Goal: Information Seeking & Learning: Learn about a topic

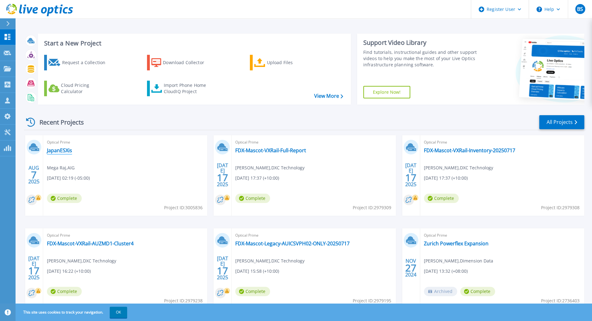
click at [60, 151] on link "JapanESXis" at bounding box center [59, 150] width 25 height 6
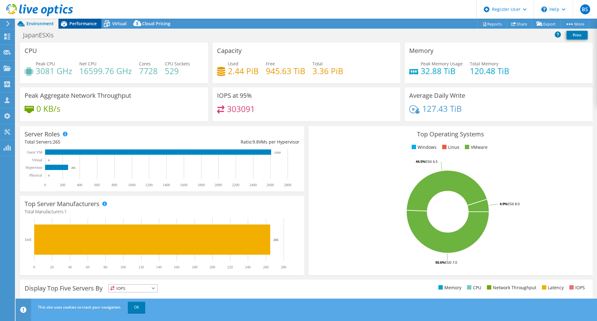
click at [86, 26] on span "Performance" at bounding box center [82, 24] width 27 height 6
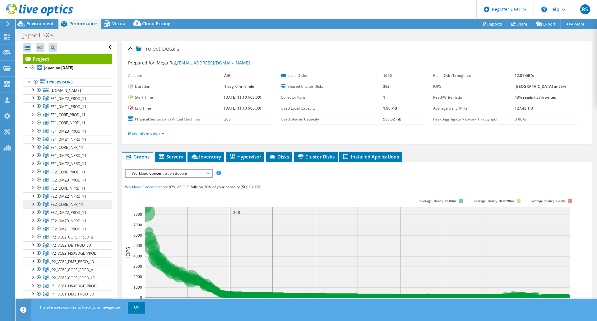
click at [72, 101] on span "FE2_CORE_INFR_11" at bounding box center [69, 98] width 36 height 5
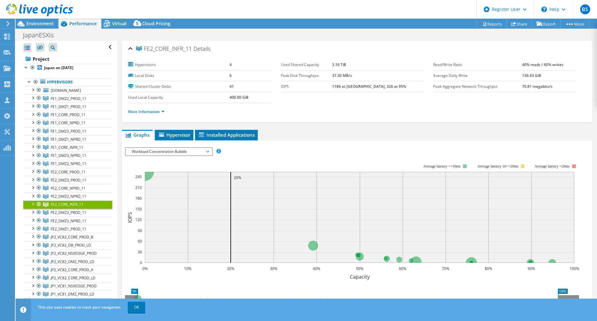
click at [199, 152] on span "Workload Concentration Bubble" at bounding box center [169, 151] width 80 height 7
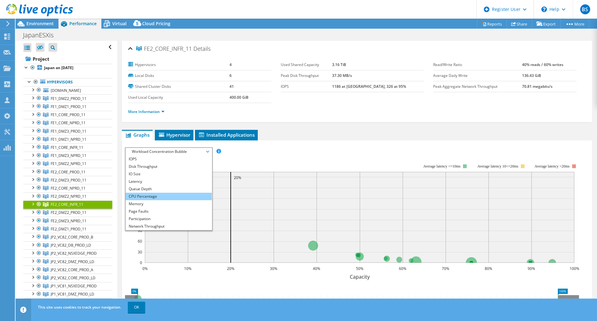
click at [190, 196] on li "CPU Percentage" at bounding box center [169, 195] width 86 height 7
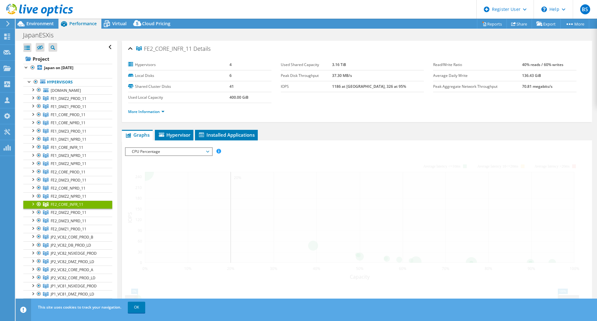
click at [328, 149] on div at bounding box center [357, 255] width 464 height 217
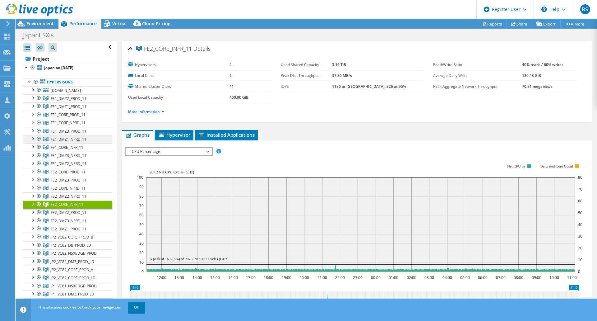
click at [63, 101] on span "FE1_DMZ1_NPRD_11" at bounding box center [69, 98] width 36 height 5
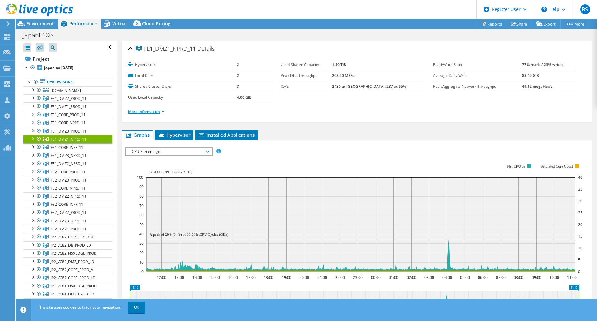
click at [152, 110] on link "More Information" at bounding box center [146, 111] width 36 height 5
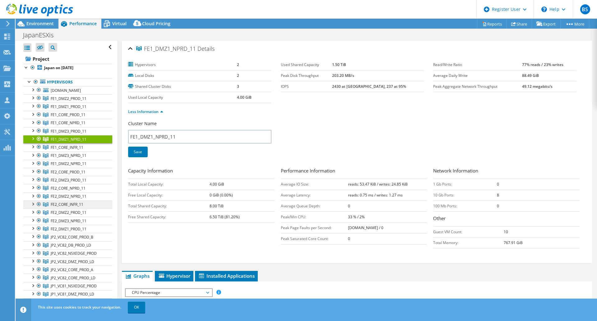
click at [76, 101] on span "FE2_CORE_INFR_11" at bounding box center [69, 98] width 36 height 5
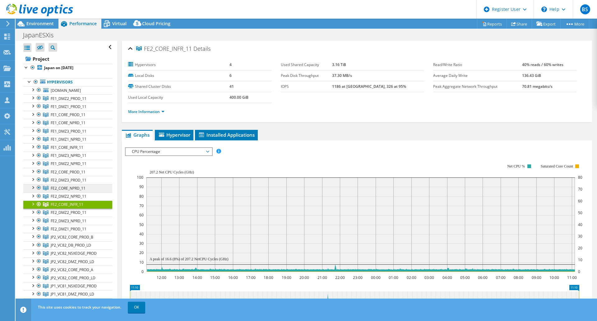
click at [76, 101] on span "FE2_CORE_NPRD_11" at bounding box center [69, 98] width 36 height 5
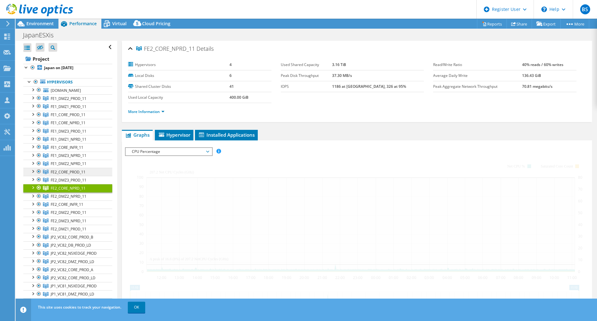
click at [76, 101] on span "FE2_CORE_PROD_11" at bounding box center [69, 98] width 36 height 5
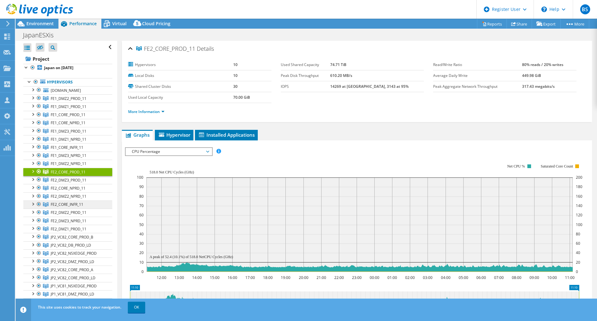
click at [75, 101] on span "FE2_CORE_INFR_11" at bounding box center [69, 98] width 36 height 5
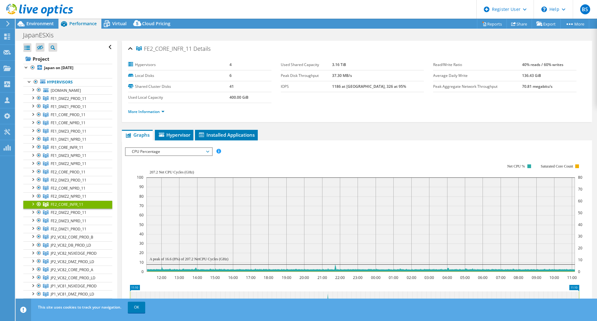
click at [195, 150] on span "CPU Percentage" at bounding box center [169, 151] width 80 height 7
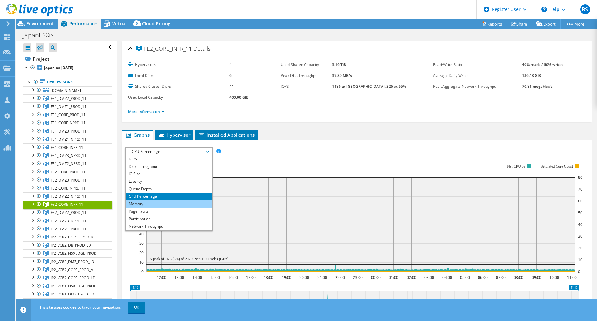
click at [185, 202] on li "Memory" at bounding box center [169, 203] width 86 height 7
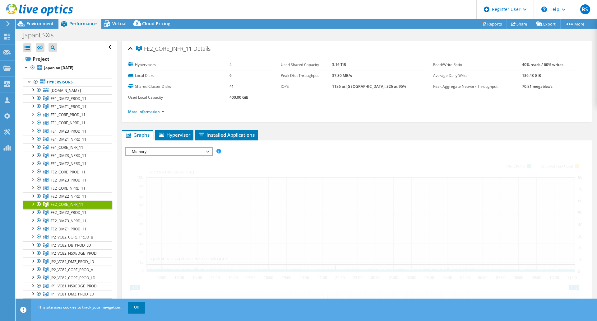
click at [353, 173] on div at bounding box center [357, 255] width 464 height 217
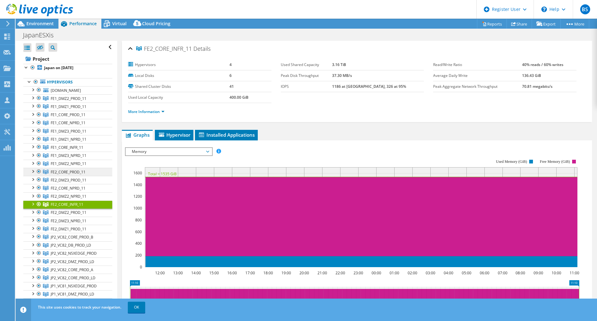
click at [71, 102] on link "FE2_CORE_PROD_11" at bounding box center [67, 98] width 89 height 8
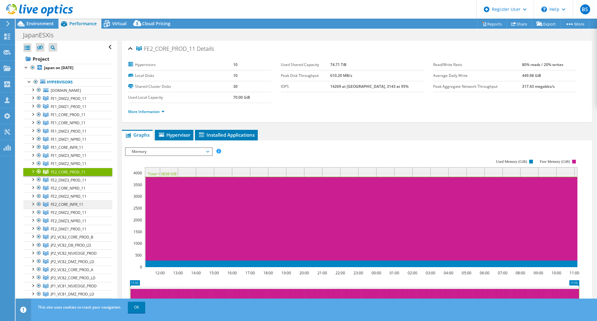
click at [75, 101] on span "FE2_CORE_INFR_11" at bounding box center [69, 98] width 36 height 5
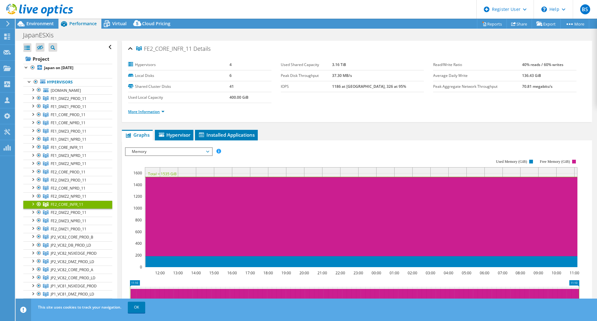
click at [156, 112] on link "More Information" at bounding box center [146, 111] width 36 height 5
click at [160, 113] on li "More Information" at bounding box center [148, 111] width 40 height 7
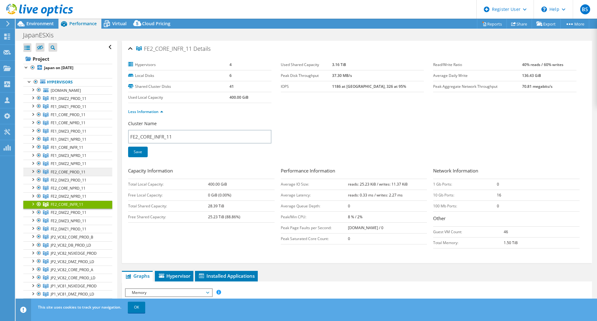
click at [72, 101] on span "FE2_CORE_PROD_11" at bounding box center [69, 98] width 36 height 5
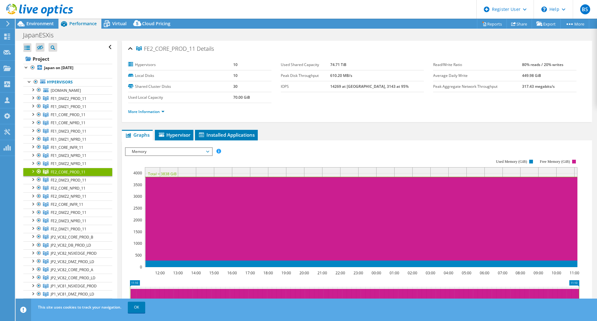
click at [174, 150] on span "Memory" at bounding box center [169, 151] width 80 height 7
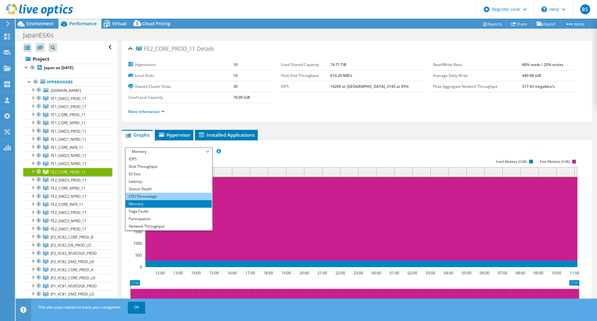
click at [165, 194] on li "CPU Percentage" at bounding box center [169, 195] width 86 height 7
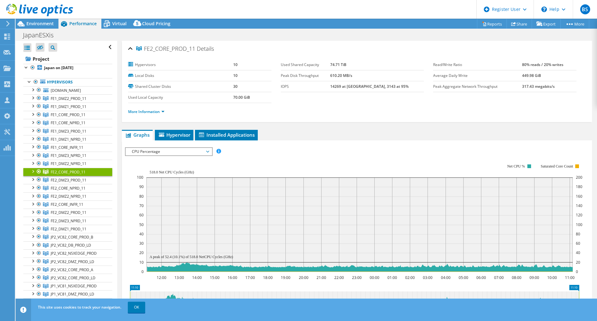
click at [192, 156] on rect at bounding box center [360, 217] width 446 height 124
click at [192, 153] on span "CPU Percentage" at bounding box center [169, 151] width 80 height 7
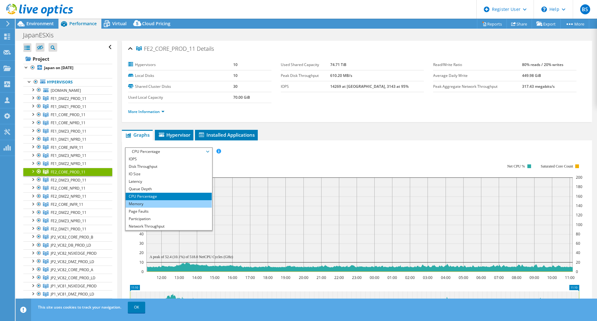
click at [180, 205] on li "Memory" at bounding box center [169, 203] width 86 height 7
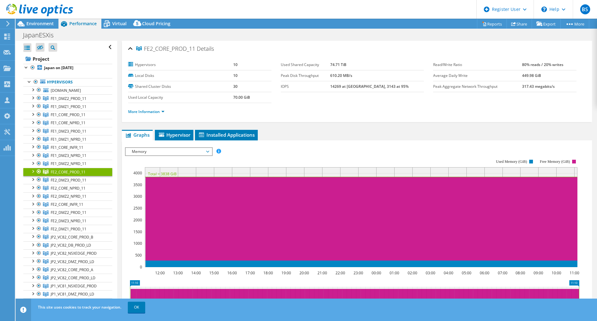
click at [321, 139] on ul "Graphs Servers Inventory Hypervisor Disks Cluster Disks Installed Applications" at bounding box center [357, 135] width 470 height 11
click at [146, 111] on link "More Information" at bounding box center [146, 111] width 36 height 5
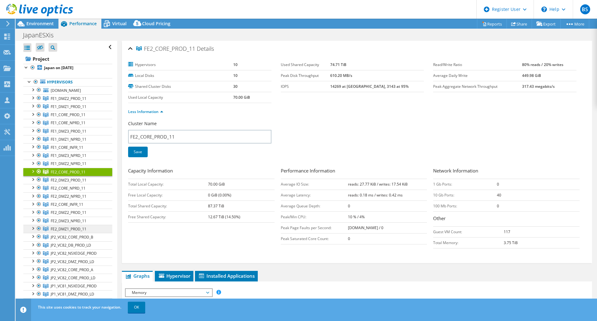
click at [73, 101] on span "FE2_DMZ1_PROD_11" at bounding box center [69, 98] width 36 height 5
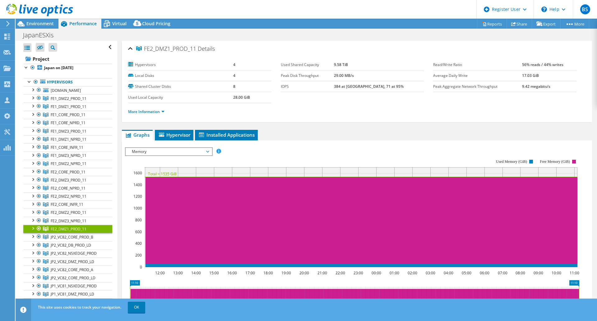
click at [162, 150] on span "Memory" at bounding box center [169, 151] width 80 height 7
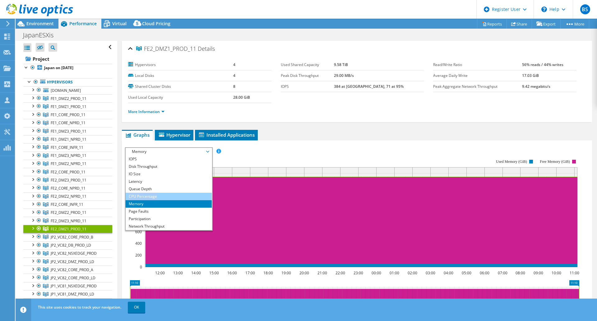
drag, startPoint x: 162, startPoint y: 191, endPoint x: 162, endPoint y: 194, distance: 3.4
click at [162, 194] on ul "IOPS Disk Throughput IO Size Latency Queue Depth CPU Percentage Memory Page Fau…" at bounding box center [169, 192] width 86 height 75
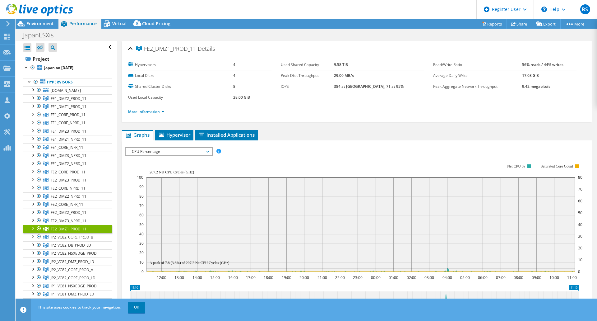
scroll to position [31, 0]
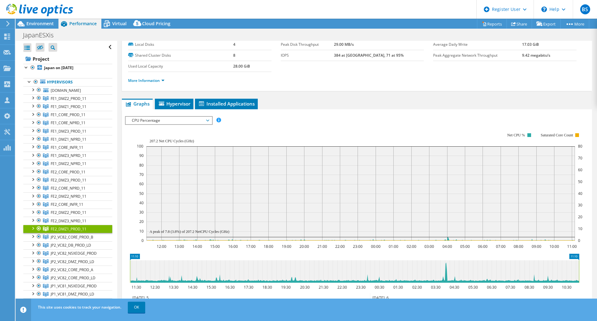
click at [202, 117] on span "CPU Percentage" at bounding box center [169, 120] width 80 height 7
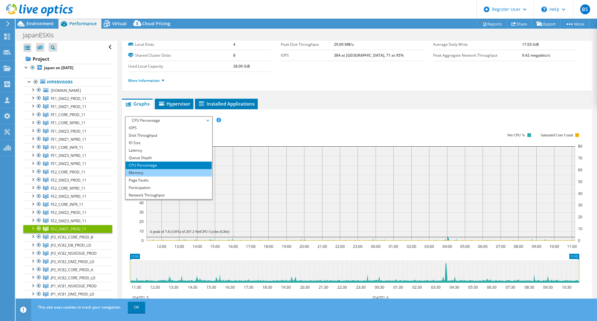
click at [152, 171] on li "Memory" at bounding box center [169, 172] width 86 height 7
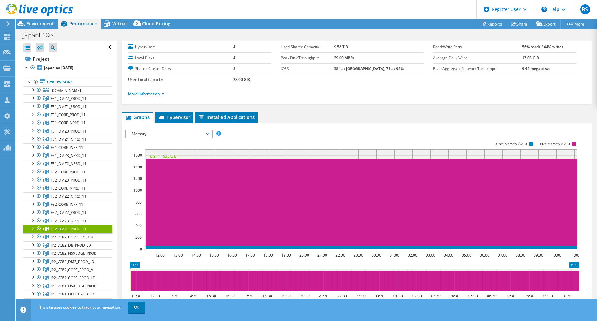
scroll to position [0, 0]
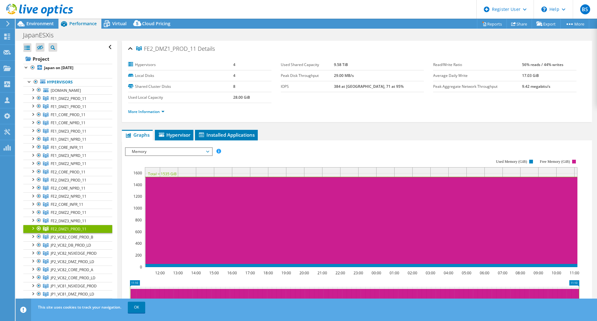
click at [144, 113] on li "More Information" at bounding box center [148, 111] width 40 height 7
click at [144, 112] on link "More Information" at bounding box center [146, 111] width 36 height 5
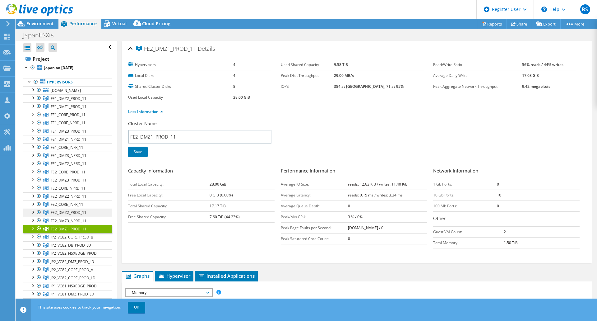
click at [82, 101] on span "FE2_DMZ2_PROD_11" at bounding box center [69, 98] width 36 height 5
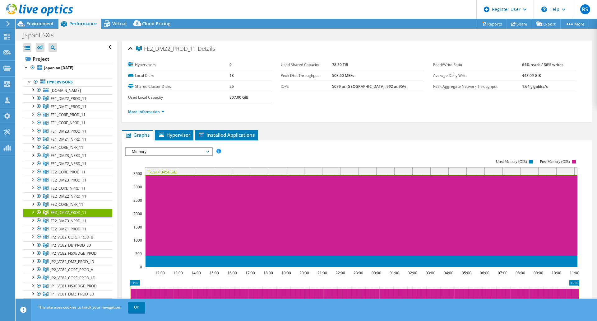
click at [157, 153] on span "Memory" at bounding box center [169, 151] width 80 height 7
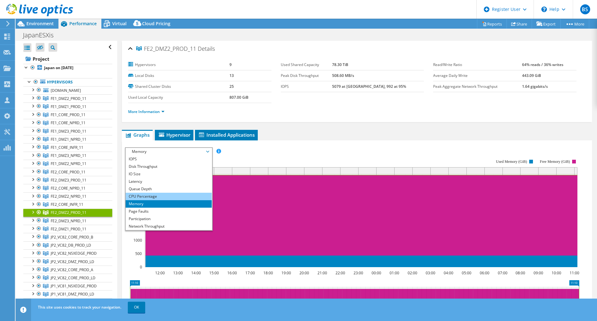
click at [154, 193] on li "CPU Percentage" at bounding box center [169, 195] width 86 height 7
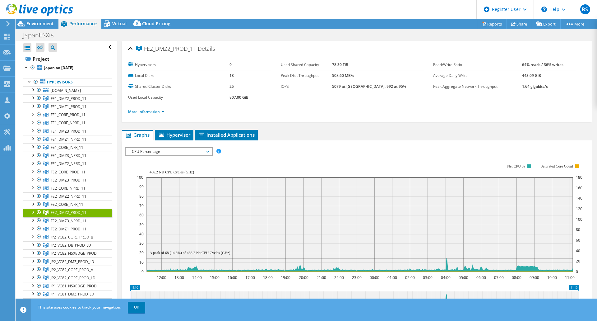
click at [151, 152] on span "CPU Percentage" at bounding box center [169, 151] width 80 height 7
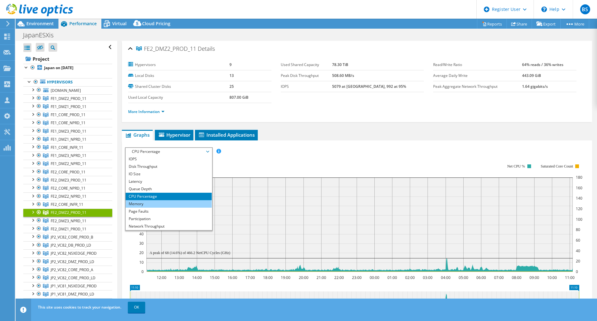
click at [147, 202] on li "Memory" at bounding box center [169, 203] width 86 height 7
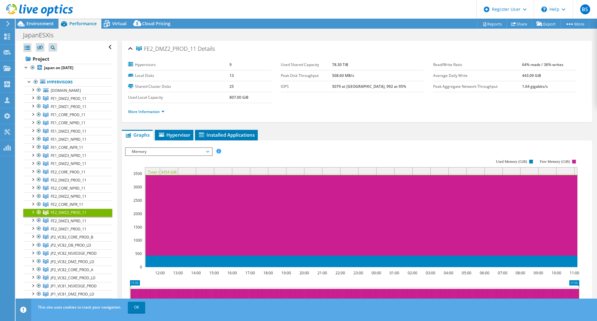
click at [144, 113] on li "More Information" at bounding box center [148, 111] width 40 height 7
click at [144, 112] on link "More Information" at bounding box center [146, 111] width 36 height 5
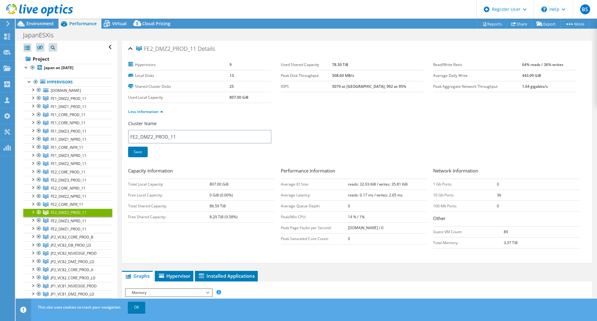
drag, startPoint x: 208, startPoint y: 206, endPoint x: 218, endPoint y: 205, distance: 10.0
click at [218, 205] on tr "Total Shared Capacity: 86.59 TiB" at bounding box center [201, 205] width 146 height 11
copy tr "86.59"
click at [78, 101] on span "FE2_DMZ3_NPRD_11" at bounding box center [69, 98] width 36 height 5
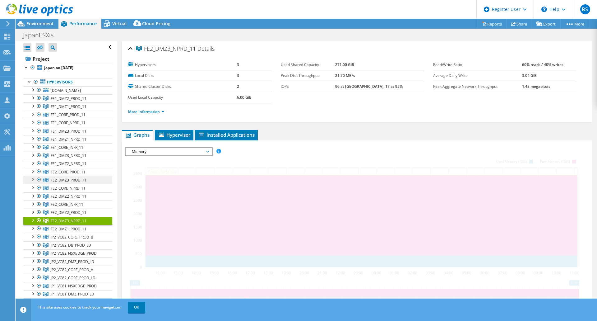
click at [80, 101] on span "FE2_DMZ3_PROD_11" at bounding box center [69, 98] width 36 height 5
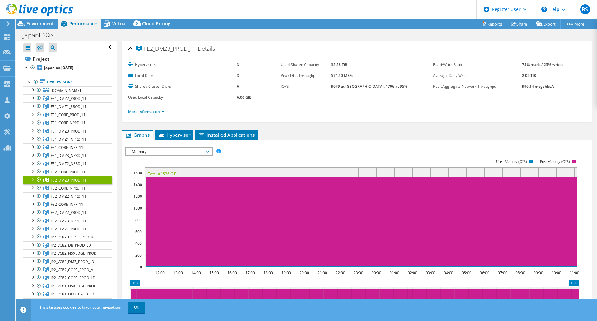
click at [203, 151] on span "Memory" at bounding box center [169, 151] width 80 height 7
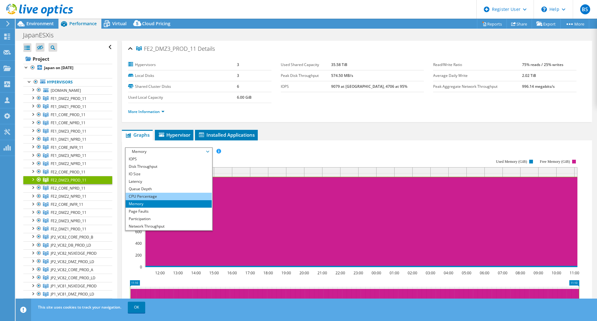
click at [170, 194] on li "CPU Percentage" at bounding box center [169, 195] width 86 height 7
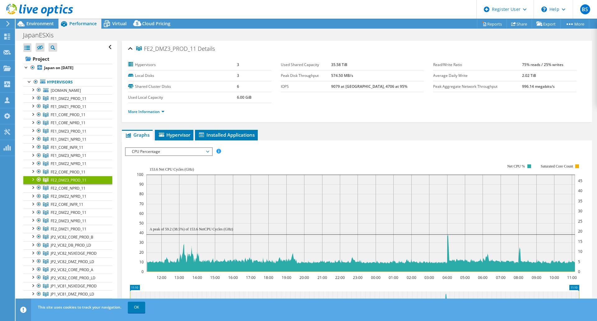
click at [193, 148] on span "CPU Percentage" at bounding box center [169, 151] width 80 height 7
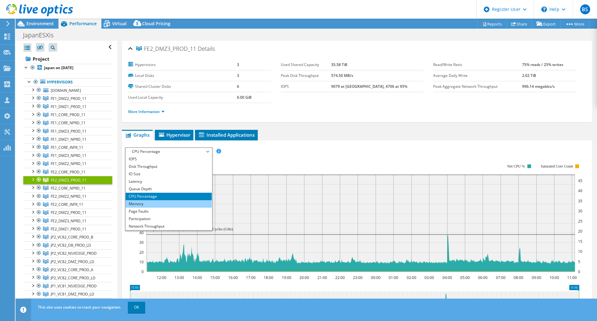
click at [164, 203] on li "Memory" at bounding box center [169, 203] width 86 height 7
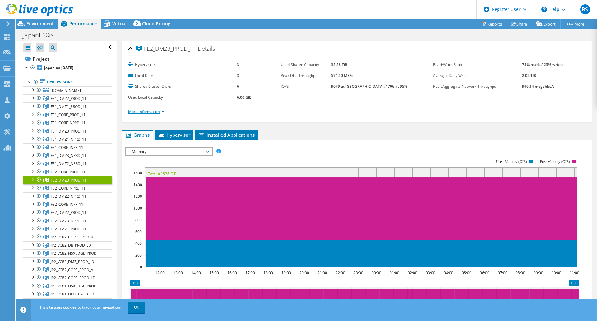
click at [141, 113] on link "More Information" at bounding box center [146, 111] width 36 height 5
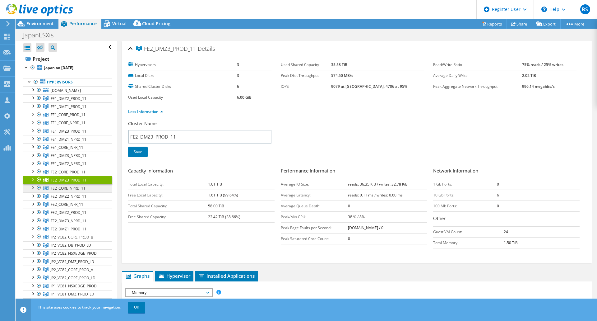
click at [86, 102] on link "FE2_CORE_NPRD_11" at bounding box center [67, 98] width 89 height 8
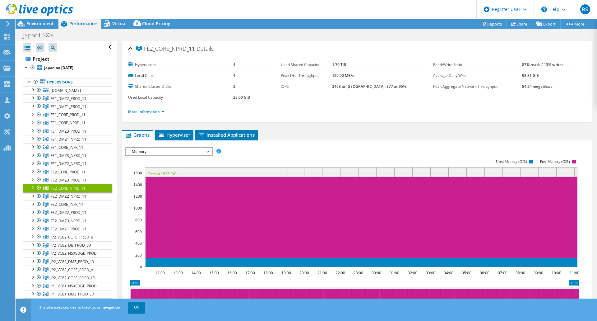
click at [188, 154] on span "Memory" at bounding box center [169, 151] width 80 height 7
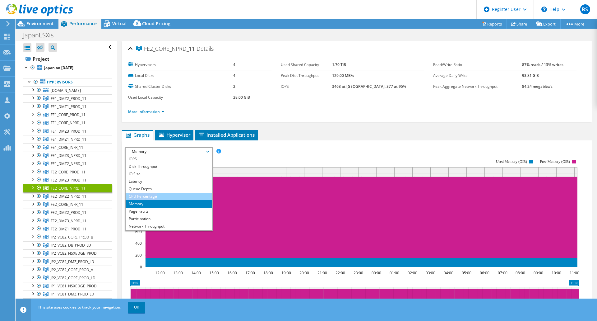
drag, startPoint x: 173, startPoint y: 191, endPoint x: 172, endPoint y: 194, distance: 3.8
click at [172, 194] on ul "IOPS Disk Throughput IO Size Latency Queue Depth CPU Percentage Memory Page Fau…" at bounding box center [169, 192] width 86 height 75
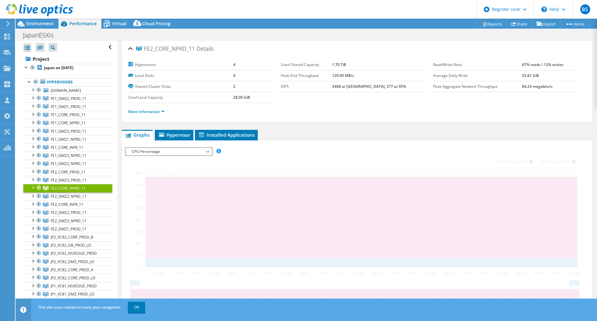
click at [303, 153] on div at bounding box center [357, 253] width 464 height 212
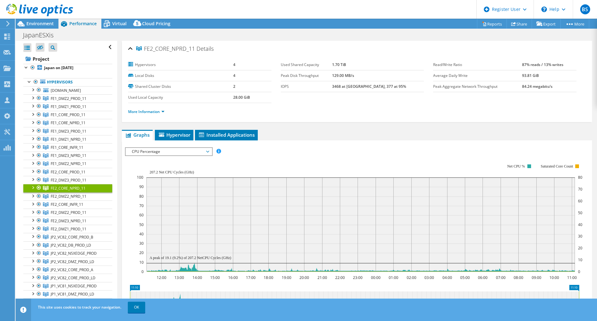
click at [330, 159] on rect at bounding box center [360, 217] width 446 height 124
click at [196, 151] on span "CPU Percentage" at bounding box center [169, 151] width 80 height 7
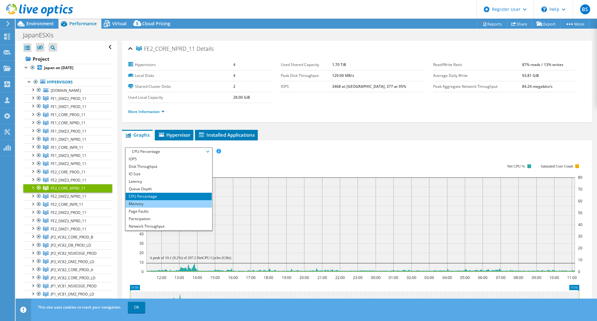
click at [149, 202] on li "Memory" at bounding box center [169, 203] width 86 height 7
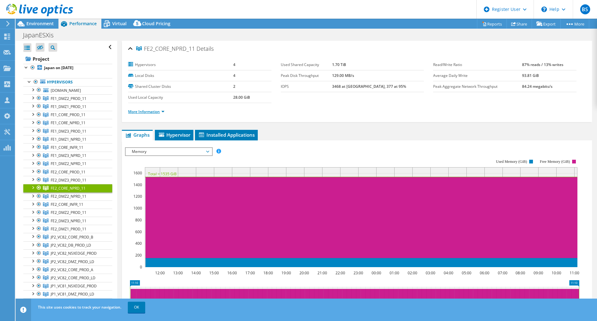
click at [135, 109] on link "More Information" at bounding box center [146, 111] width 36 height 5
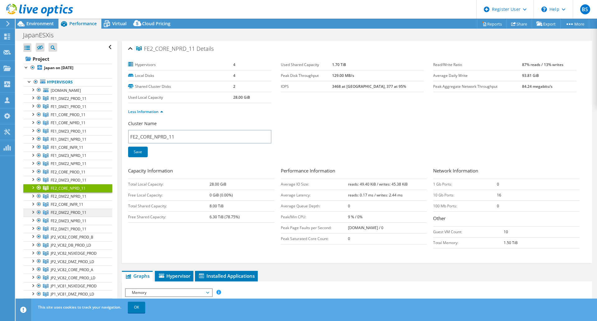
click at [76, 101] on span "FE2_DMZ2_PROD_11" at bounding box center [69, 98] width 36 height 5
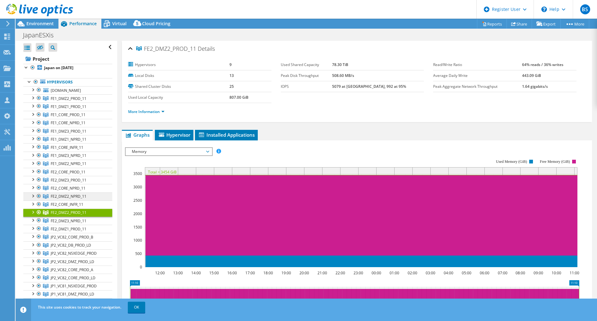
click at [75, 101] on span "FE2_DMZ2_NPRD_11" at bounding box center [69, 98] width 36 height 5
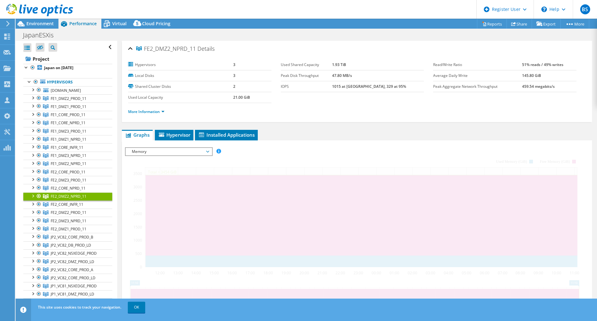
click at [157, 153] on span "Memory" at bounding box center [169, 151] width 80 height 7
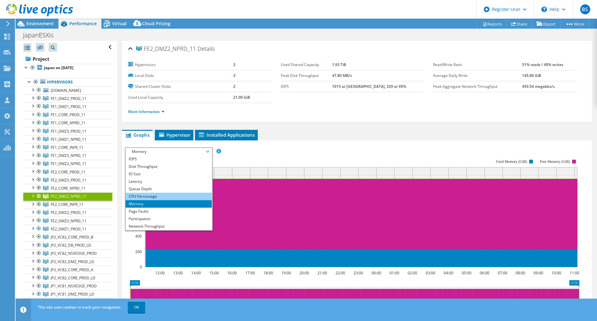
click at [149, 195] on li "CPU Percentage" at bounding box center [169, 195] width 86 height 7
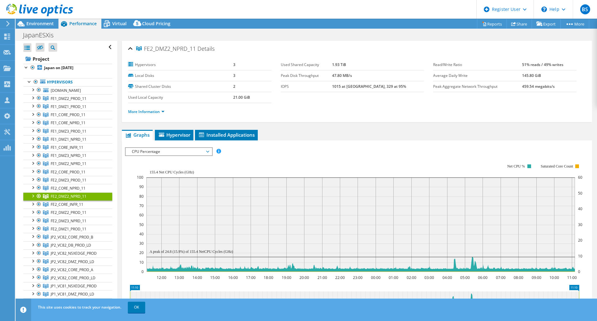
click at [167, 148] on span "CPU Percentage" at bounding box center [169, 151] width 80 height 7
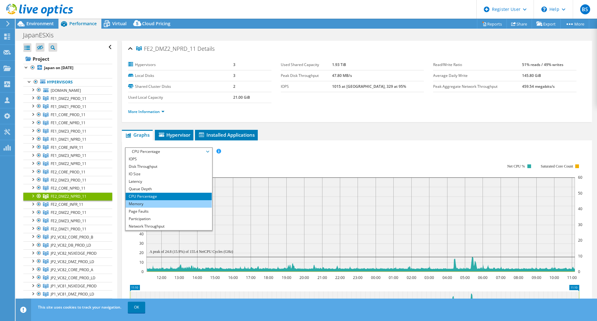
click at [147, 204] on li "Memory" at bounding box center [169, 203] width 86 height 7
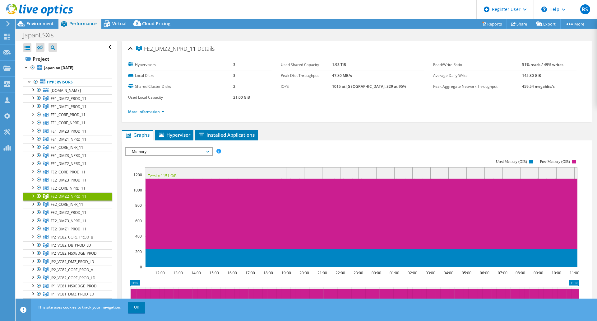
click at [147, 114] on li "More Information" at bounding box center [148, 111] width 40 height 7
click at [148, 112] on link "More Information" at bounding box center [146, 111] width 36 height 5
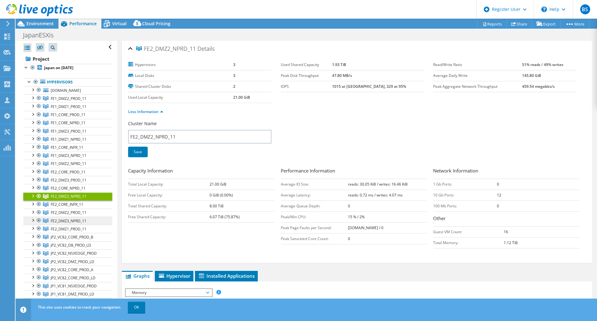
click at [77, 101] on span "FE2_DMZ3_NPRD_11" at bounding box center [69, 98] width 36 height 5
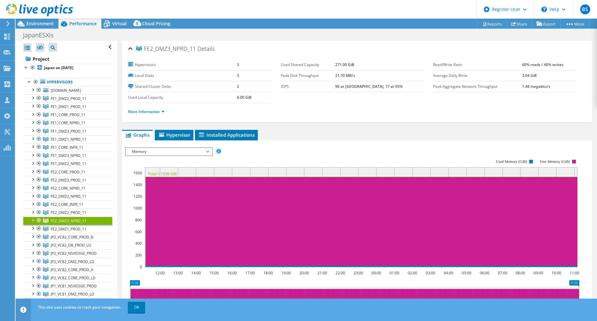
click at [176, 153] on span "Memory" at bounding box center [169, 151] width 80 height 7
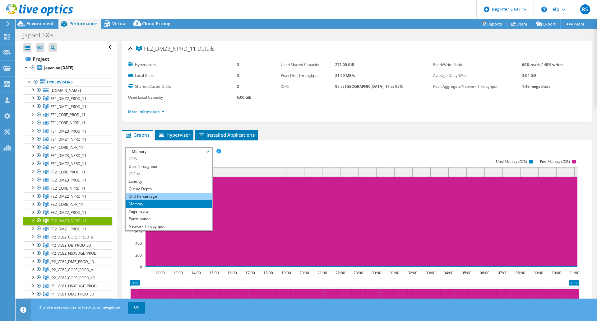
click at [163, 194] on li "CPU Percentage" at bounding box center [169, 195] width 86 height 7
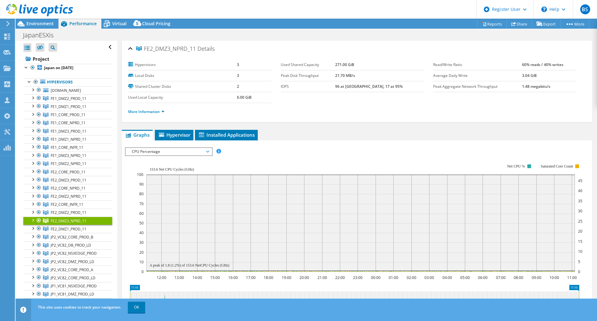
click at [169, 155] on div "CPU Percentage IOPS Disk Throughput IO Size Latency Queue Depth CPU Percentage …" at bounding box center [169, 151] width 88 height 9
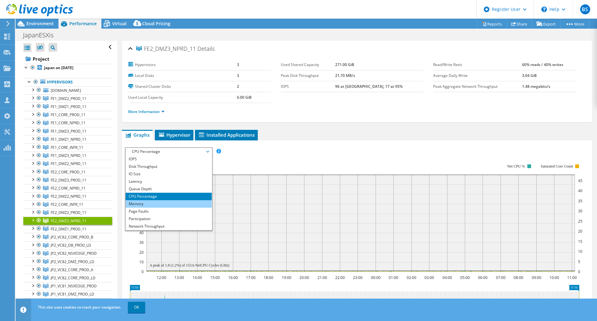
click at [169, 202] on li "Memory" at bounding box center [169, 203] width 86 height 7
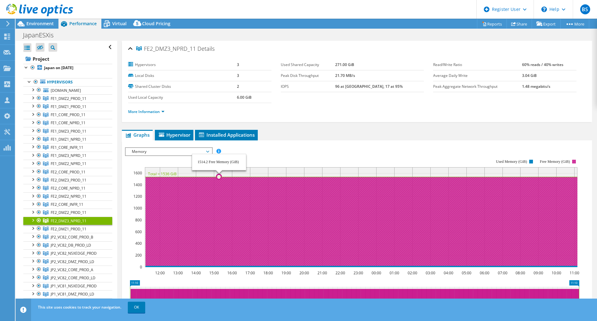
select select "USD"
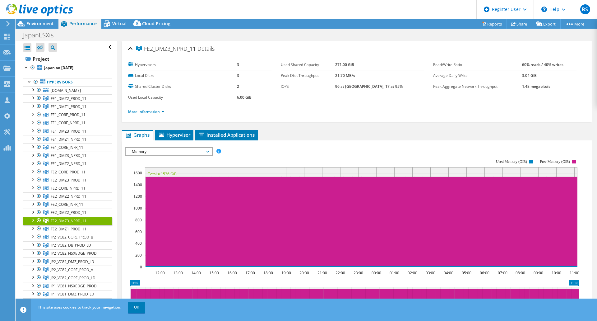
drag, startPoint x: 150, startPoint y: 104, endPoint x: 147, endPoint y: 105, distance: 3.2
click at [149, 105] on div "More Information" at bounding box center [357, 111] width 458 height 17
click at [146, 111] on link "More Information" at bounding box center [146, 111] width 36 height 5
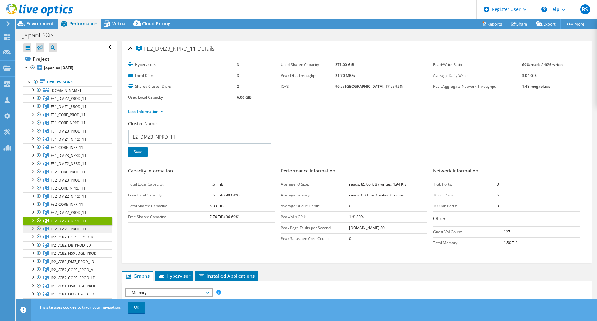
click at [68, 101] on span "FE2_DMZ1_PROD_11" at bounding box center [69, 98] width 36 height 5
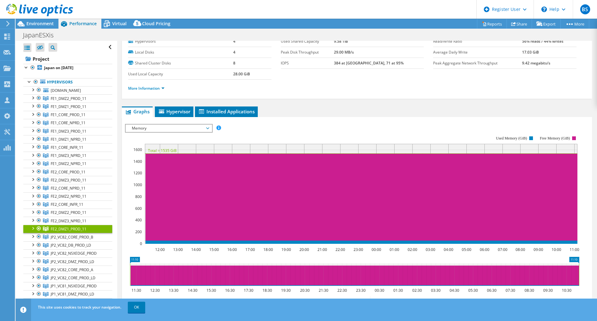
scroll to position [31, 0]
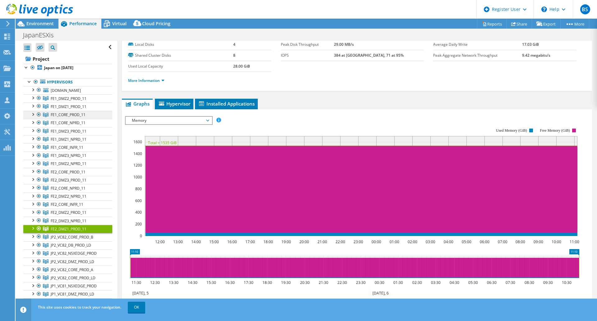
click at [72, 101] on span "FE1_CORE_PROD_11" at bounding box center [69, 98] width 36 height 5
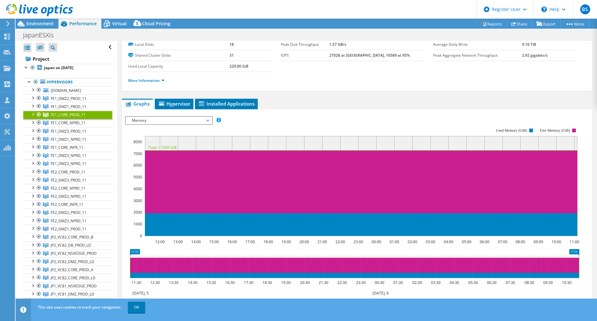
click at [307, 116] on div "IOPS Disk Throughput IO Size Latency Queue Depth CPU Percentage Memory Page Fau…" at bounding box center [357, 120] width 464 height 8
click at [206, 120] on span "Memory" at bounding box center [169, 120] width 80 height 7
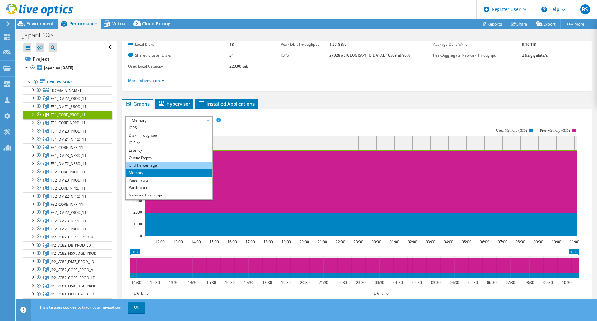
click at [176, 161] on li "CPU Percentage" at bounding box center [169, 164] width 86 height 7
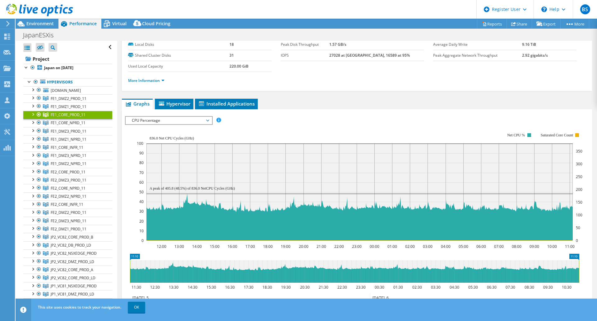
click at [311, 117] on div "IOPS Disk Throughput IO Size Latency Queue Depth CPU Percentage Memory Page Fau…" at bounding box center [357, 120] width 464 height 8
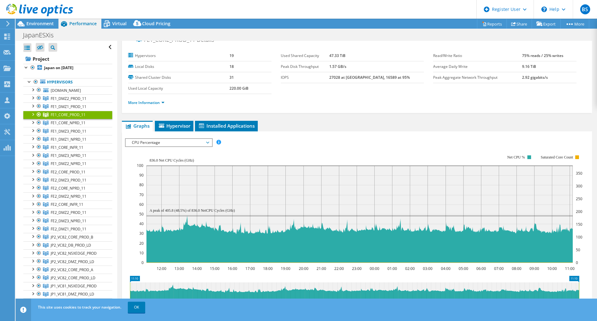
scroll to position [0, 0]
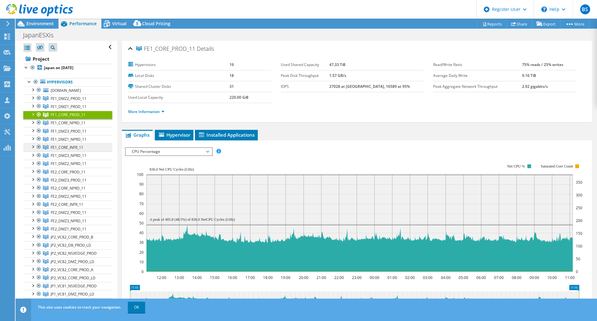
click at [77, 101] on span "FE1_CORE_INFR_11" at bounding box center [69, 98] width 36 height 5
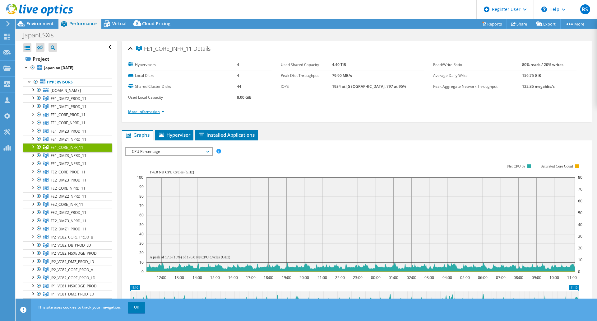
click at [162, 111] on link "More Information" at bounding box center [146, 111] width 36 height 5
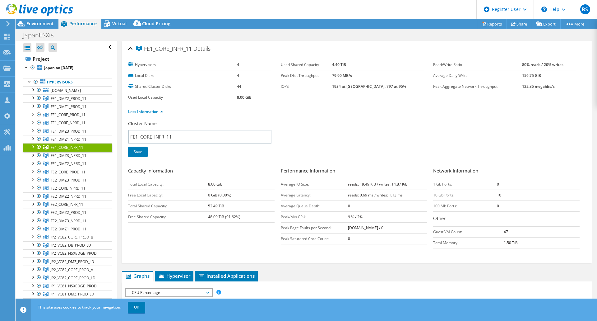
drag, startPoint x: 497, startPoint y: 231, endPoint x: 510, endPoint y: 228, distance: 13.4
click at [510, 228] on tr "Guest VM Count: 47" at bounding box center [506, 231] width 146 height 11
click at [464, 257] on div "Cluster Name FE1_CORE_INFR_11 Save Capacity Information Total Local Capacity: 8…" at bounding box center [357, 190] width 458 height 141
click at [71, 150] on span "FE1_CORE_INFR_11" at bounding box center [67, 147] width 33 height 5
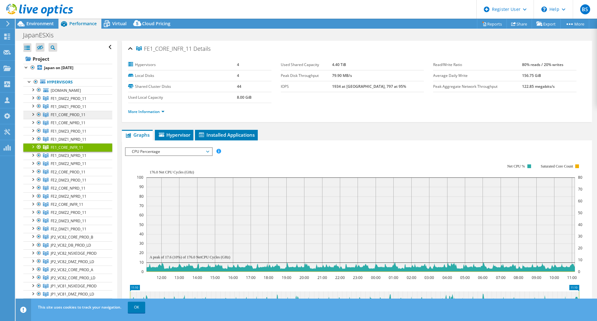
click at [78, 101] on span "FE1_CORE_PROD_11" at bounding box center [69, 98] width 36 height 5
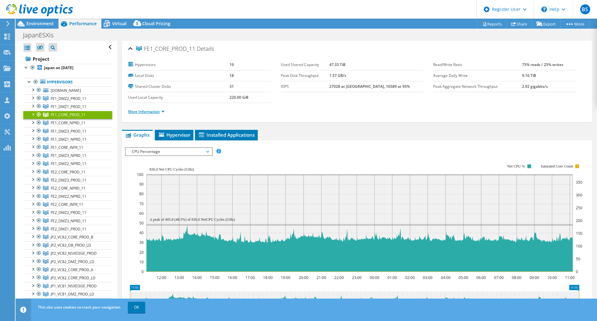
click at [155, 110] on link "More Information" at bounding box center [146, 111] width 36 height 5
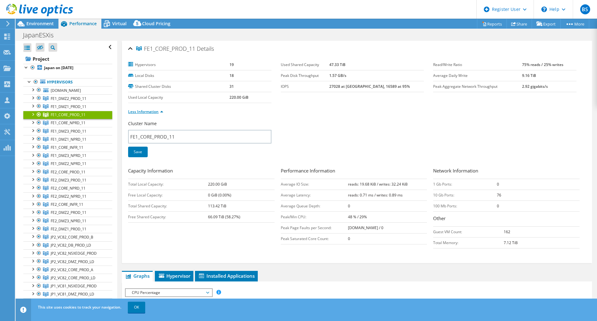
click at [154, 111] on link "Less Information" at bounding box center [145, 111] width 35 height 5
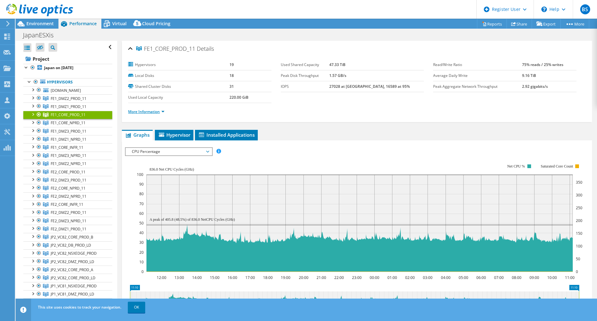
click at [160, 111] on link "More Information" at bounding box center [146, 111] width 36 height 5
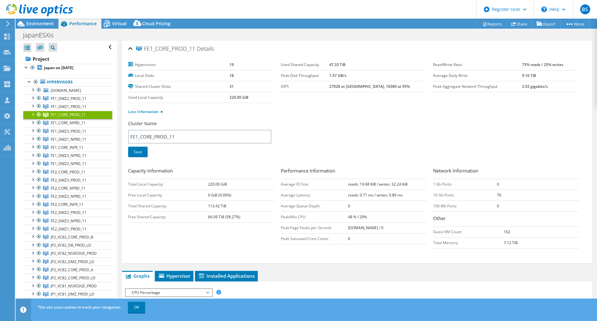
drag, startPoint x: 343, startPoint y: 64, endPoint x: 361, endPoint y: 67, distance: 17.9
click at [361, 67] on tr "Used Shared Capacity 47.33 TiB" at bounding box center [352, 64] width 143 height 11
drag, startPoint x: 228, startPoint y: 97, endPoint x: 247, endPoint y: 99, distance: 19.0
click at [247, 99] on td "220.00 GiB" at bounding box center [251, 97] width 42 height 11
click at [313, 118] on div "Less Information" at bounding box center [357, 111] width 458 height 17
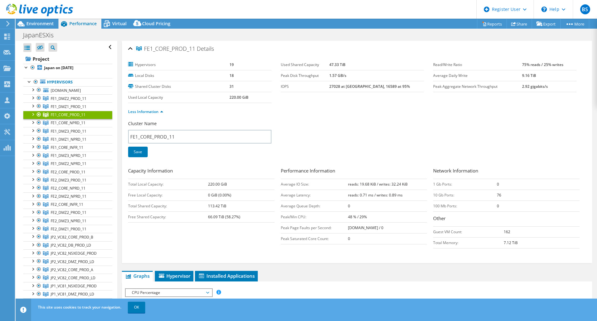
click at [340, 100] on section "Hypervisors 19 Local Disks 18 Shared Cluster Disks 31 Used Local Capacity 220.0…" at bounding box center [280, 81] width 305 height 44
